Goal: Find specific page/section: Find specific page/section

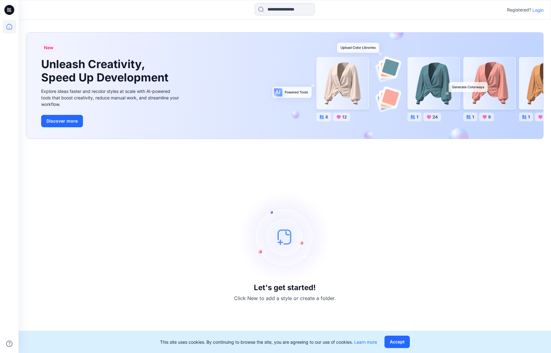
click at [541, 10] on p "Login" at bounding box center [538, 10] width 11 height 7
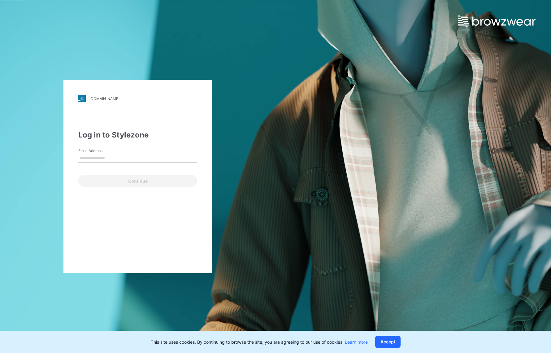
click at [117, 155] on input "Email Address" at bounding box center [137, 158] width 119 height 9
type input "**********"
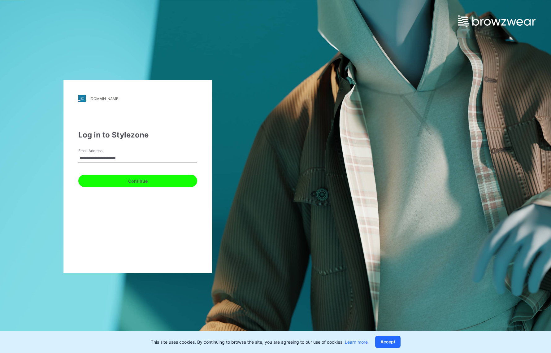
click at [159, 178] on button "Continue" at bounding box center [137, 181] width 119 height 12
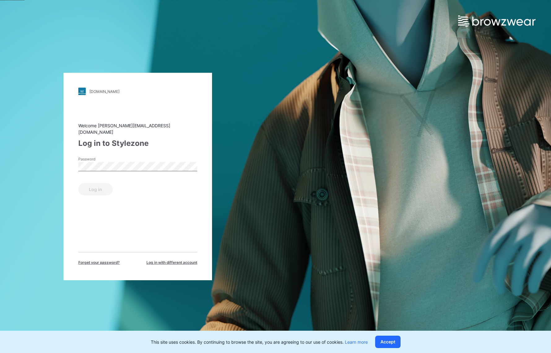
click at [115, 158] on label "Password" at bounding box center [99, 159] width 43 height 6
click at [89, 184] on button "Log in" at bounding box center [95, 189] width 34 height 12
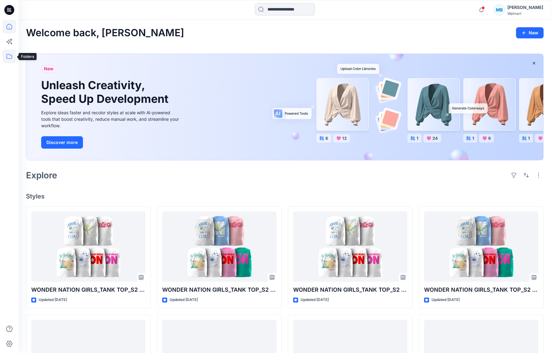
click at [11, 57] on icon at bounding box center [9, 57] width 14 height 14
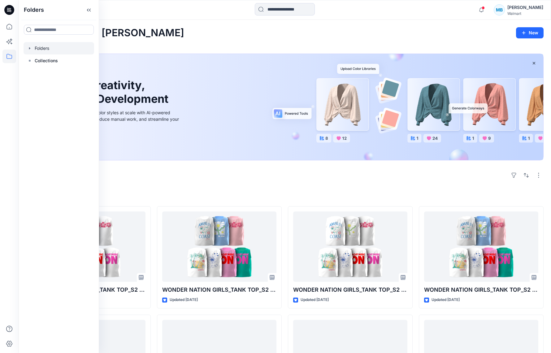
click at [47, 47] on div at bounding box center [59, 48] width 71 height 12
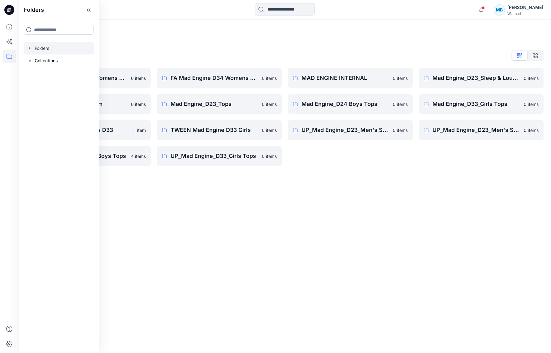
click at [273, 41] on div "Folders" at bounding box center [285, 32] width 533 height 24
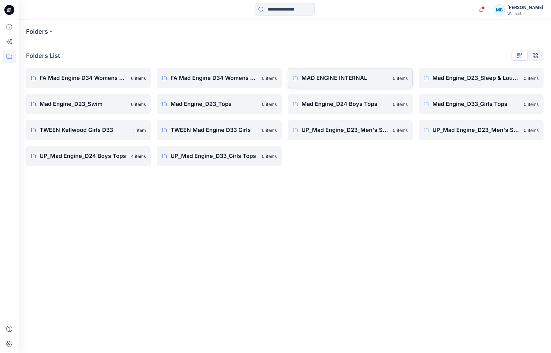
click at [314, 79] on p "MAD ENGINE INTERNAL" at bounding box center [346, 78] width 88 height 9
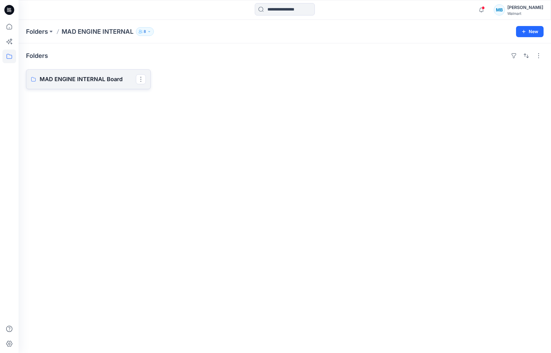
click at [92, 80] on p "MAD ENGINE INTERNAL Board" at bounding box center [88, 79] width 96 height 9
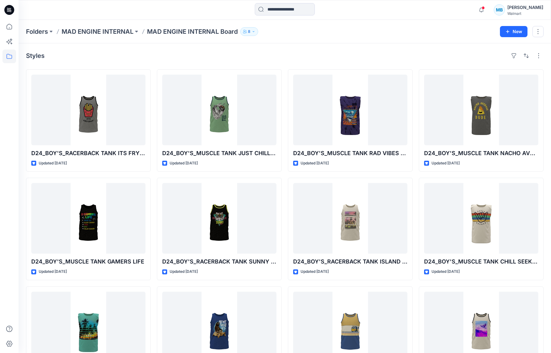
click at [255, 31] on icon "button" at bounding box center [254, 32] width 4 height 4
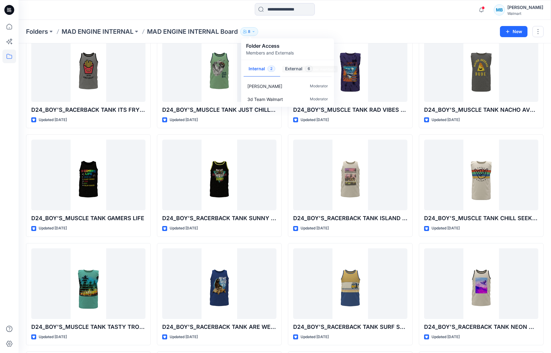
scroll to position [46, 0]
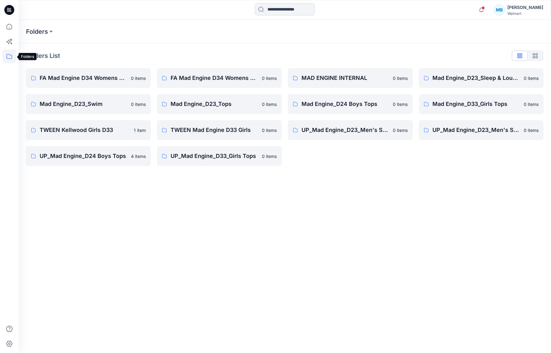
click at [7, 57] on icon at bounding box center [10, 56] width 6 height 5
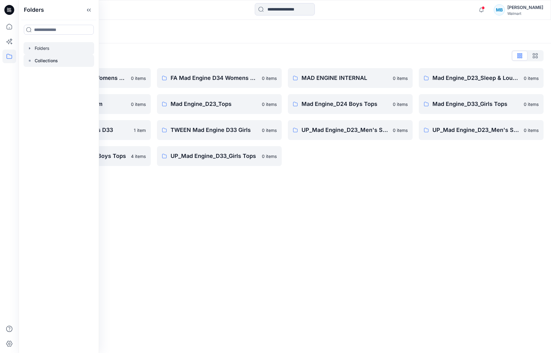
click at [59, 62] on div at bounding box center [59, 60] width 71 height 12
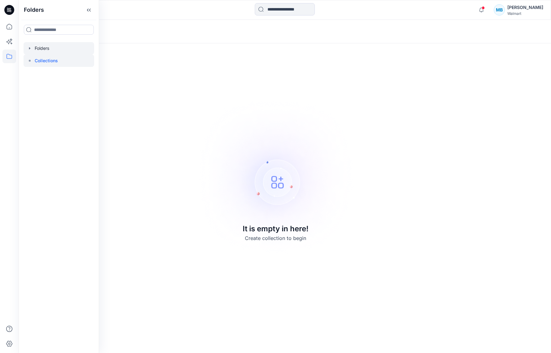
click at [53, 47] on div at bounding box center [59, 48] width 71 height 12
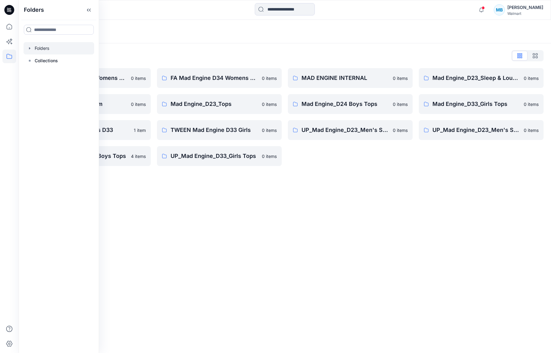
click at [318, 223] on div "Folders Folders List FA Mad Engine D34 Womens Knits 0 items Mad Engine_D23_Swim…" at bounding box center [285, 186] width 533 height 333
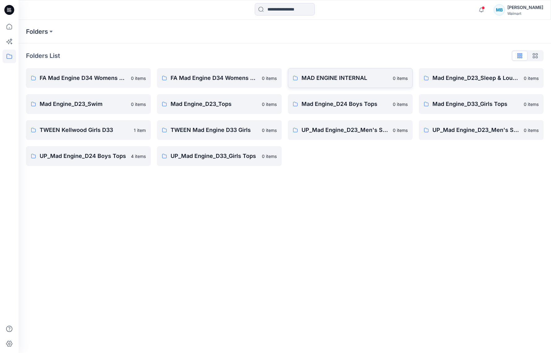
click at [343, 79] on p "MAD ENGINE INTERNAL" at bounding box center [346, 78] width 88 height 9
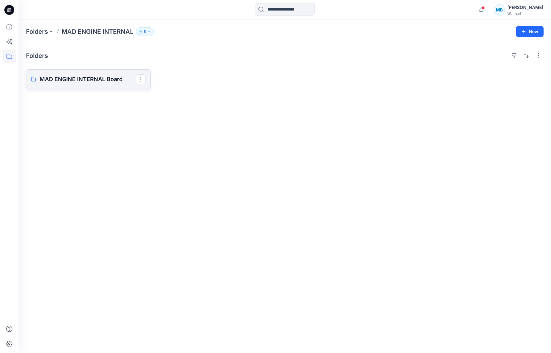
click at [116, 79] on p "MAD ENGINE INTERNAL Board" at bounding box center [88, 79] width 96 height 9
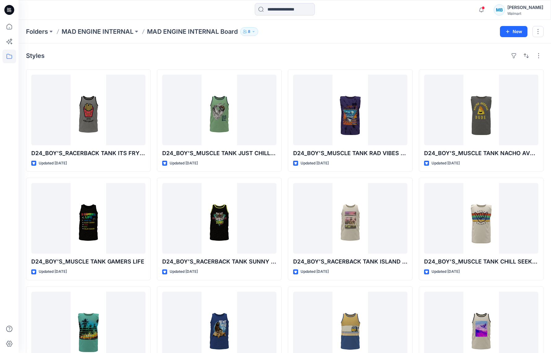
click at [256, 31] on button "8" at bounding box center [249, 31] width 18 height 9
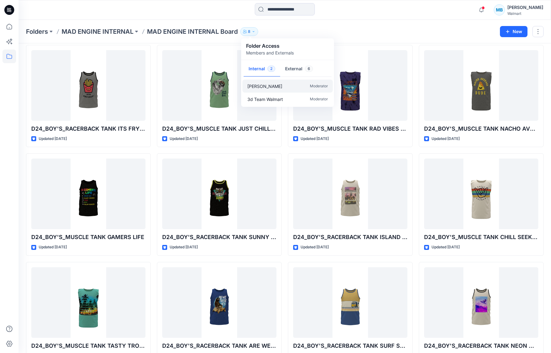
scroll to position [26, 0]
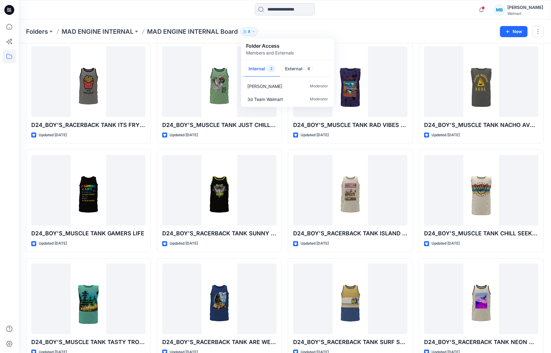
click at [323, 53] on div "Folder Access Members and Externals" at bounding box center [287, 49] width 83 height 14
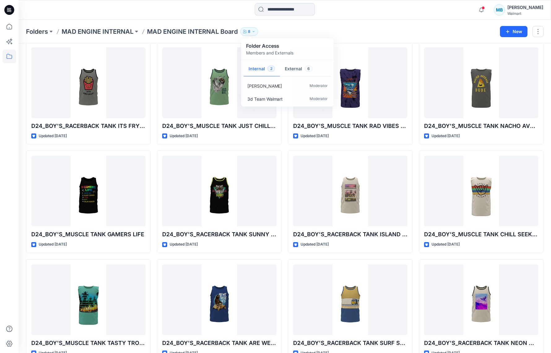
drag, startPoint x: 282, startPoint y: 25, endPoint x: 278, endPoint y: 25, distance: 4.3
click at [282, 25] on div "Folders MAD ENGINE INTERNAL MAD ENGINE INTERNAL Board 8 Folder Access Members a…" at bounding box center [285, 32] width 533 height 24
click at [205, 17] on div "Notifications Your style WONDER NATION GIRLS_TANK TOP_S2 26_WHITE GROUNDS is re…" at bounding box center [285, 10] width 533 height 20
click at [116, 32] on p "MAD ENGINE INTERNAL" at bounding box center [98, 31] width 72 height 9
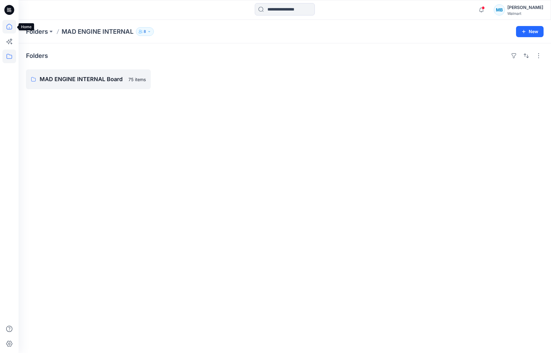
click at [11, 28] on icon at bounding box center [9, 27] width 14 height 14
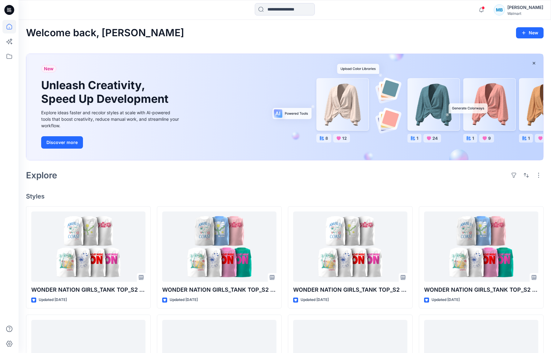
scroll to position [6, 0]
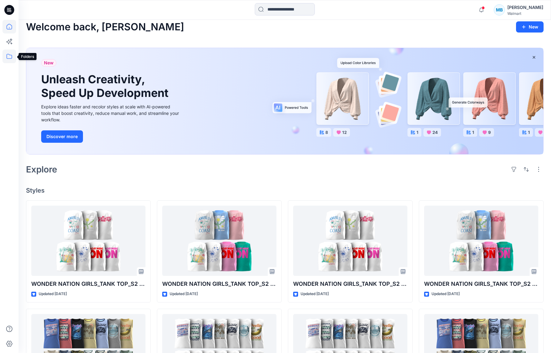
click at [12, 57] on icon at bounding box center [9, 57] width 14 height 14
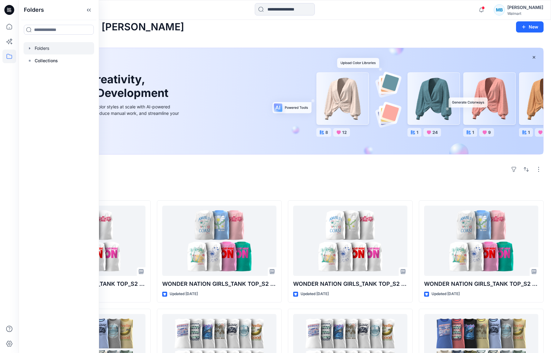
click at [47, 49] on div at bounding box center [59, 48] width 71 height 12
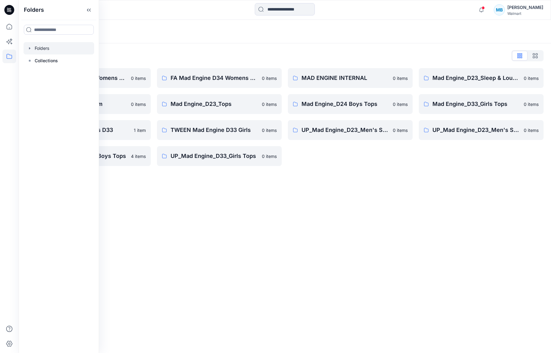
click at [490, 35] on div "Folders" at bounding box center [260, 31] width 469 height 9
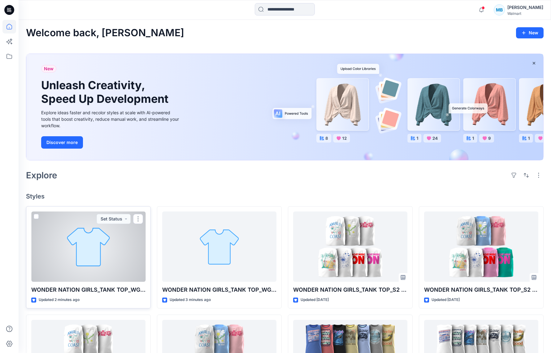
click at [104, 254] on div at bounding box center [88, 246] width 114 height 71
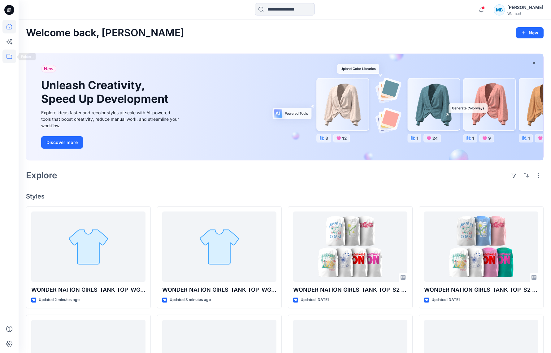
click at [9, 62] on icon at bounding box center [9, 57] width 14 height 14
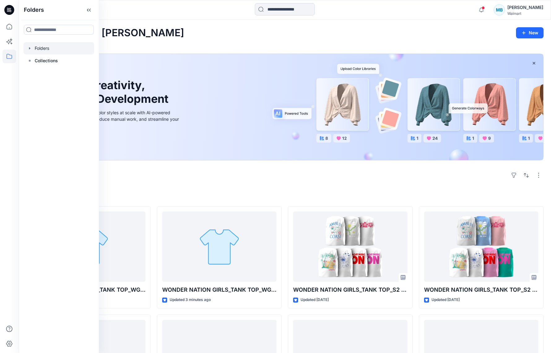
click at [55, 49] on div at bounding box center [59, 48] width 71 height 12
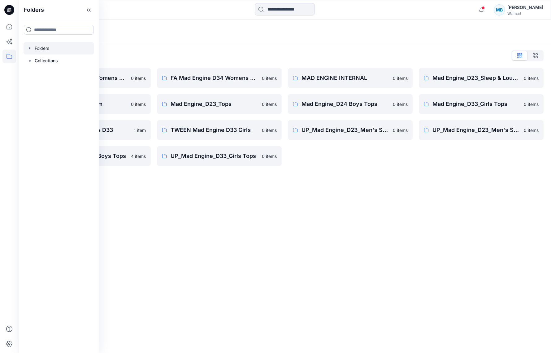
click at [115, 45] on div "Folders List FA Mad Engine D34 Womens Knits 0 items Mad Engine_D23_Swim 0 items…" at bounding box center [285, 108] width 533 height 130
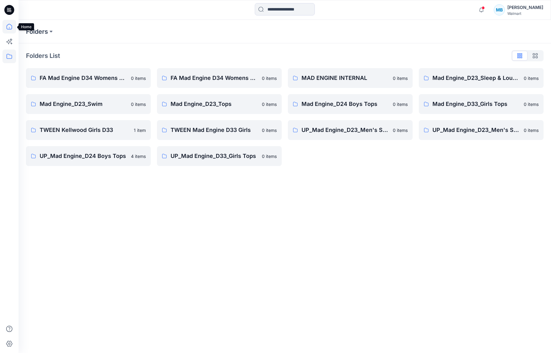
click at [8, 26] on icon at bounding box center [9, 27] width 14 height 14
